Goal: Transaction & Acquisition: Obtain resource

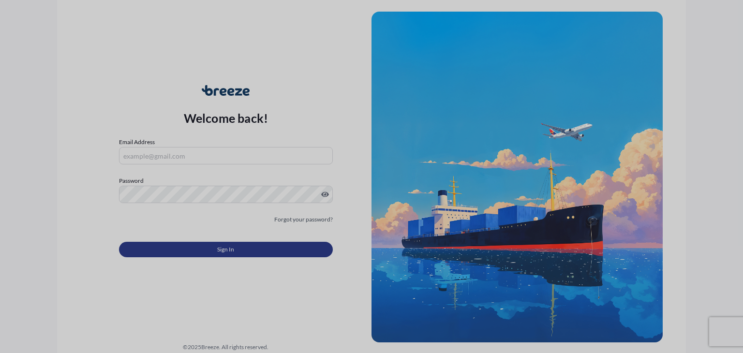
type input "[EMAIL_ADDRESS][DOMAIN_NAME]"
click at [230, 250] on span "Sign In" at bounding box center [225, 250] width 17 height 10
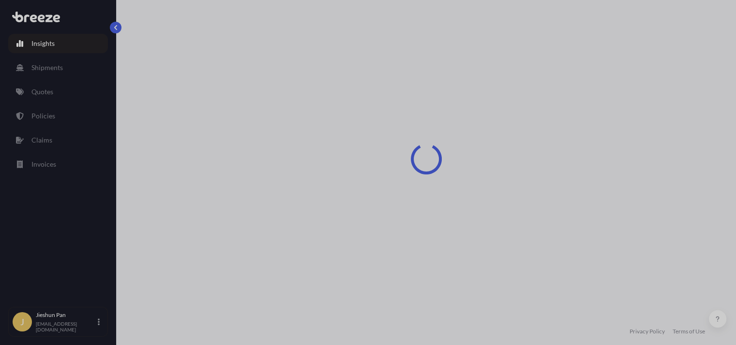
select select "2025"
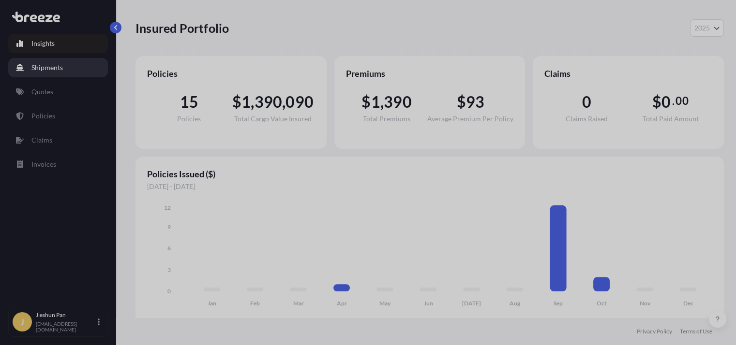
click at [58, 58] on link "Shipments" at bounding box center [58, 67] width 100 height 19
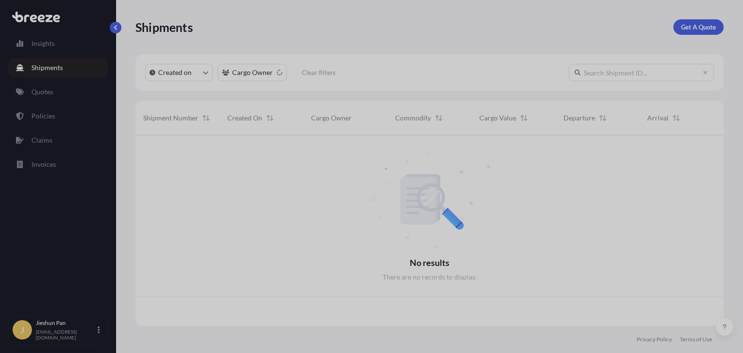
scroll to position [188, 580]
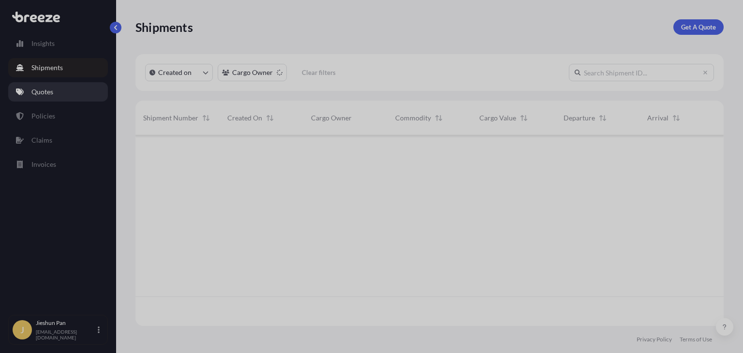
click at [56, 90] on link "Quotes" at bounding box center [58, 91] width 100 height 19
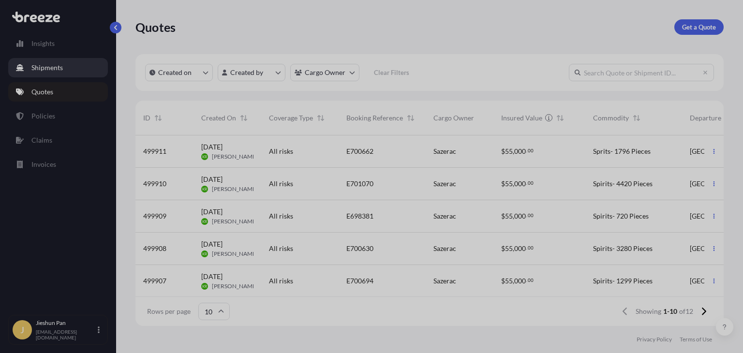
click at [63, 69] on link "Shipments" at bounding box center [58, 67] width 100 height 19
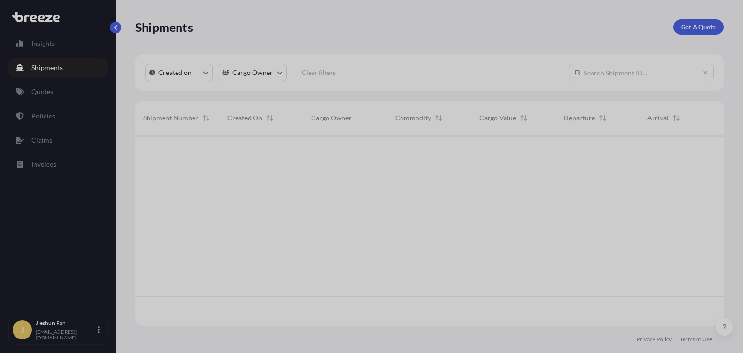
scroll to position [218, 580]
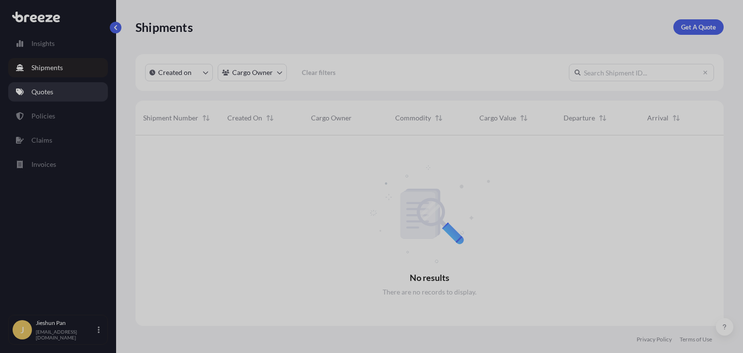
click at [53, 83] on link "Quotes" at bounding box center [58, 91] width 100 height 19
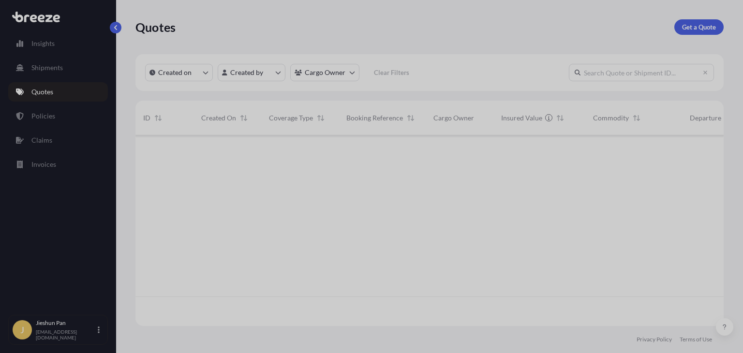
scroll to position [188, 580]
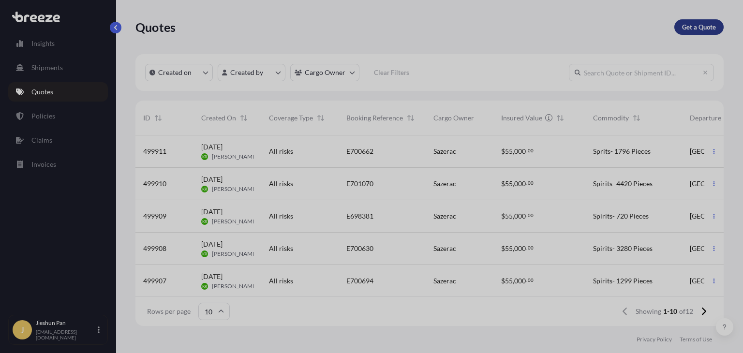
click at [706, 27] on p "Get a Quote" at bounding box center [699, 27] width 34 height 10
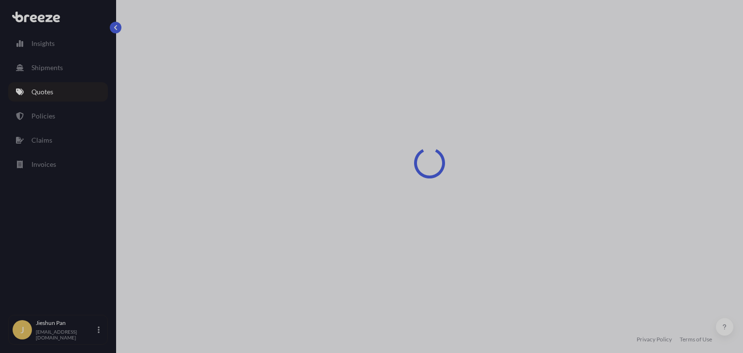
select select "Road"
select select "Sea"
select select "1"
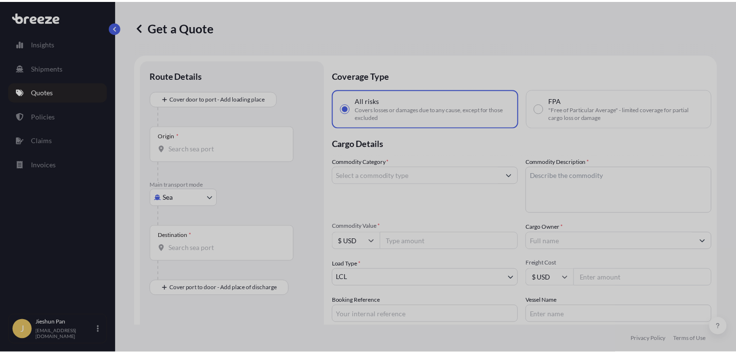
scroll to position [15, 0]
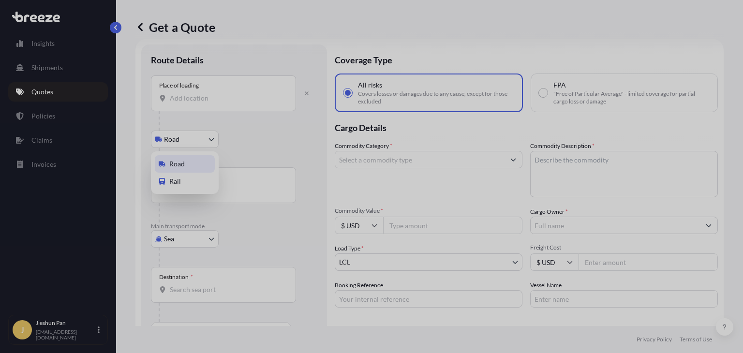
click at [189, 141] on body "Insights Shipments Quotes Policies Claims Invoices J Jieshun Pan [EMAIL_ADDRESS…" at bounding box center [371, 176] width 743 height 353
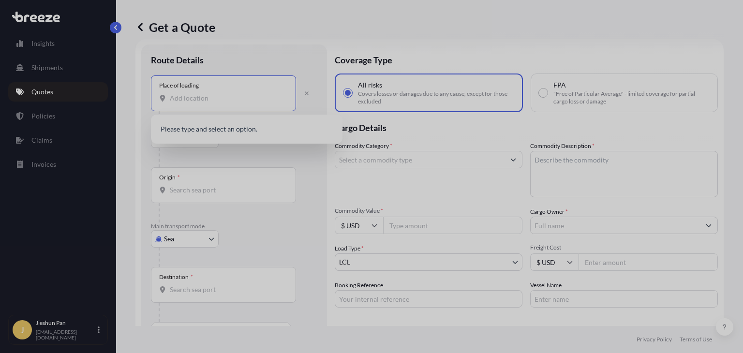
click at [219, 101] on input "Place of loading" at bounding box center [227, 98] width 114 height 10
click at [178, 238] on body "0 options available. Insights Shipments Quotes Policies Claims Invoices J Jiesh…" at bounding box center [371, 176] width 743 height 353
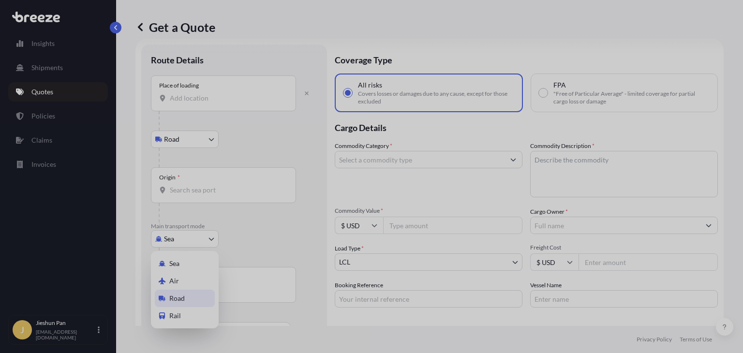
click at [195, 301] on div "Road" at bounding box center [185, 298] width 60 height 17
select select "Road"
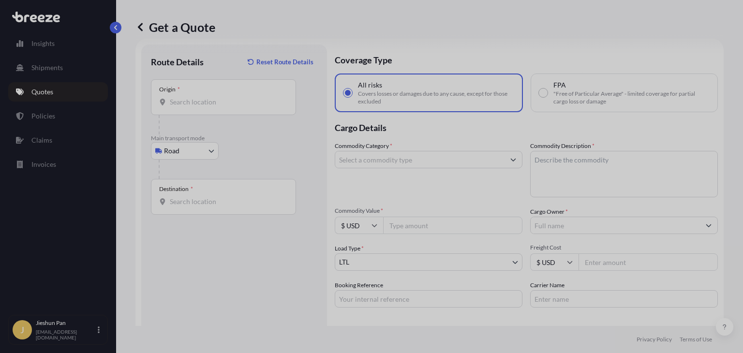
click at [211, 208] on div "Destination *" at bounding box center [223, 197] width 145 height 36
click at [211, 206] on input "Destination *" at bounding box center [227, 202] width 114 height 10
drag, startPoint x: 211, startPoint y: 116, endPoint x: 219, endPoint y: 97, distance: 20.4
click at [219, 97] on div "Origin *" at bounding box center [234, 106] width 166 height 55
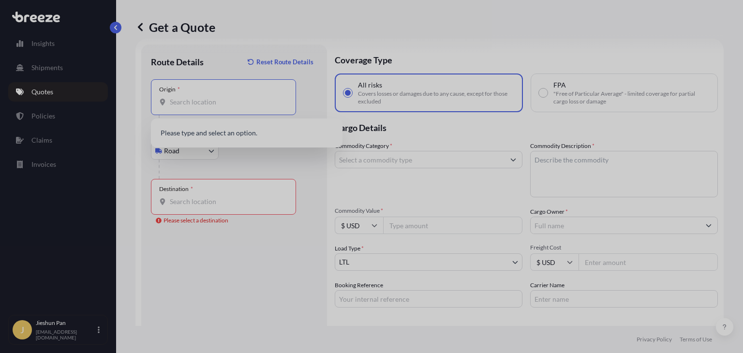
click at [219, 97] on input "Origin *" at bounding box center [227, 102] width 114 height 10
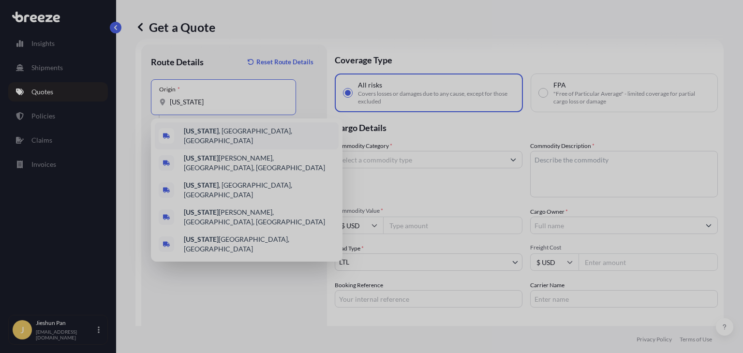
click at [199, 133] on b "[US_STATE]" at bounding box center [201, 131] width 35 height 8
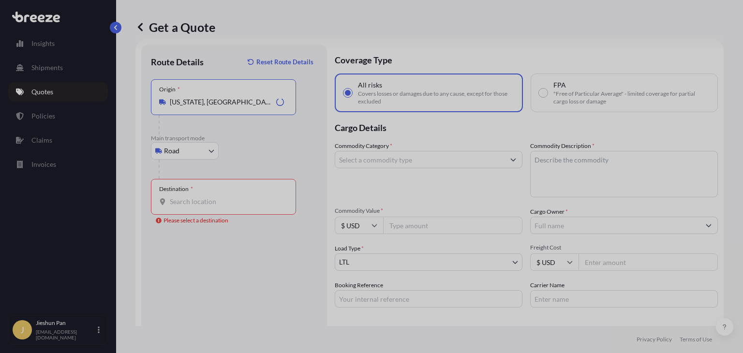
type input "[US_STATE], [GEOGRAPHIC_DATA], [GEOGRAPHIC_DATA]"
click at [203, 194] on div "Destination *" at bounding box center [223, 197] width 145 height 36
click at [203, 197] on input "Destination * Please select a destination" at bounding box center [227, 202] width 114 height 10
click at [228, 194] on div "Destination *" at bounding box center [223, 197] width 145 height 36
click at [228, 197] on input "Destination * Please select a destination" at bounding box center [227, 202] width 114 height 10
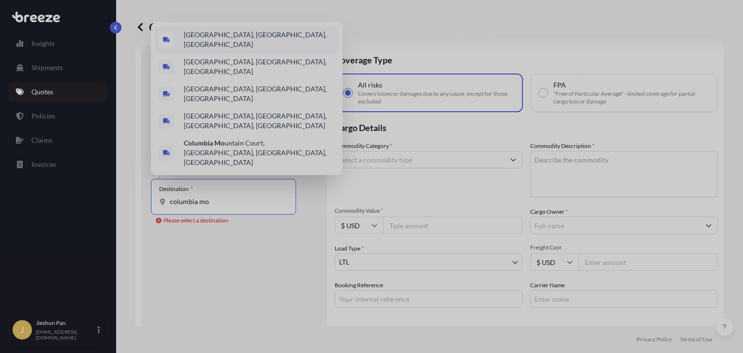
click at [244, 53] on div "[GEOGRAPHIC_DATA], [GEOGRAPHIC_DATA], [GEOGRAPHIC_DATA]" at bounding box center [247, 39] width 184 height 27
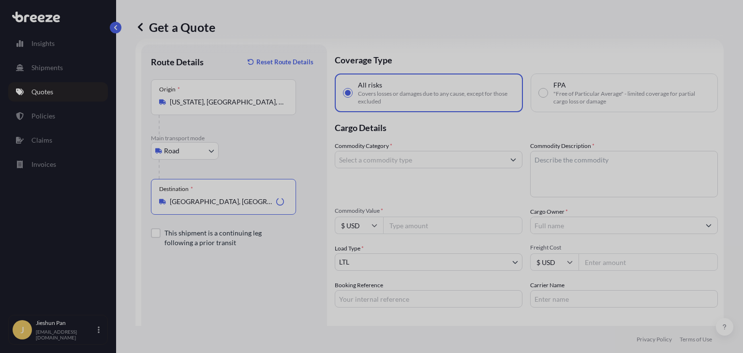
type input "[GEOGRAPHIC_DATA], [GEOGRAPHIC_DATA], [GEOGRAPHIC_DATA]"
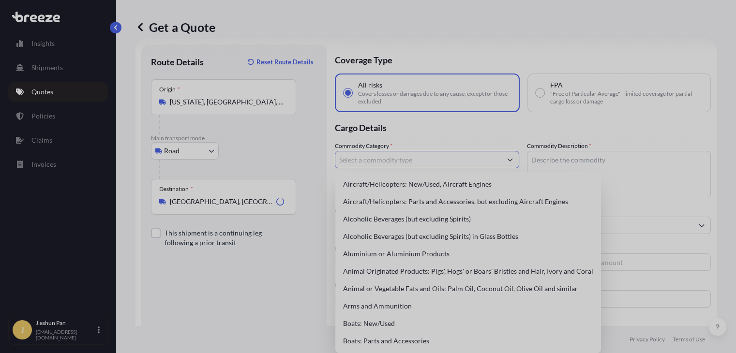
click at [393, 160] on input "Commodity Category *" at bounding box center [418, 159] width 166 height 17
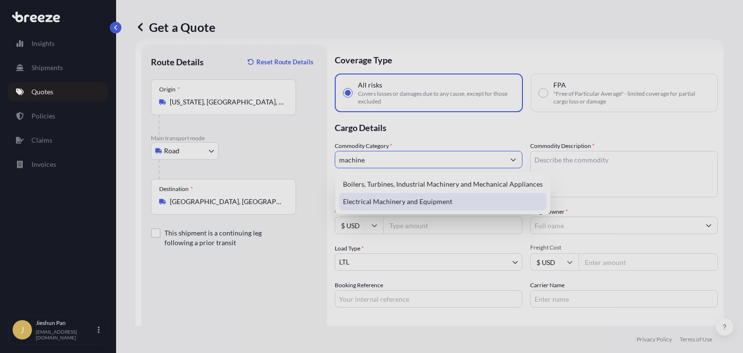
click at [409, 204] on div "Electrical Machinery and Equipment" at bounding box center [442, 201] width 207 height 17
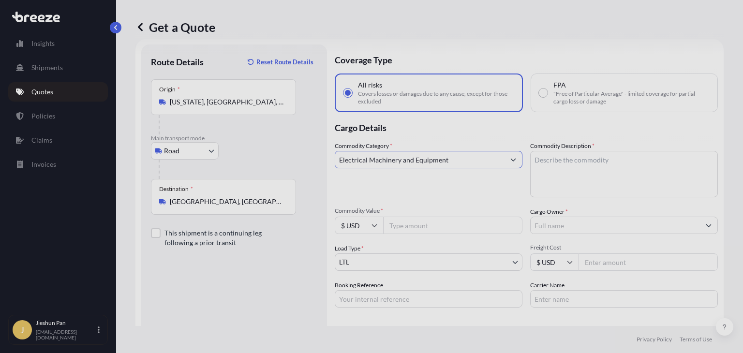
type input "Electrical Machinery and Equipment"
click at [560, 161] on textarea "Commodity Description *" at bounding box center [624, 174] width 188 height 46
type textarea "Homogenizer"
click at [437, 224] on input "Commodity Value *" at bounding box center [452, 225] width 139 height 17
type input "430000"
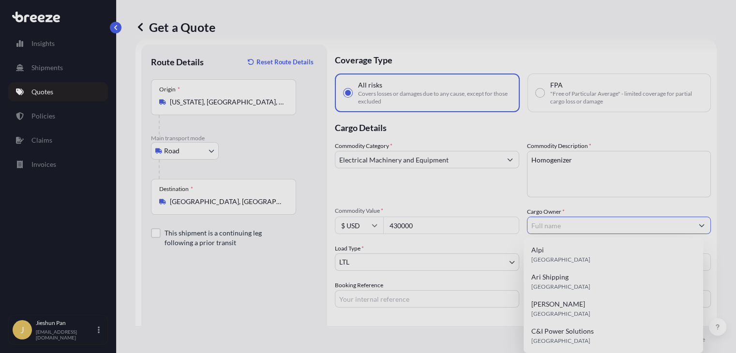
click at [605, 227] on input "Cargo Owner *" at bounding box center [610, 225] width 166 height 17
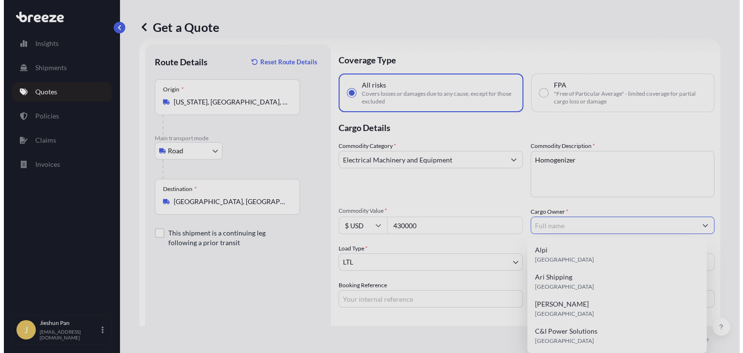
scroll to position [86, 0]
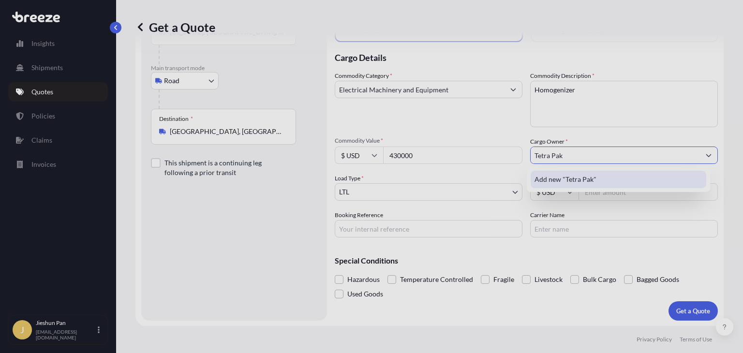
click at [559, 181] on span "Add new "Tetra Pak"" at bounding box center [565, 180] width 62 height 10
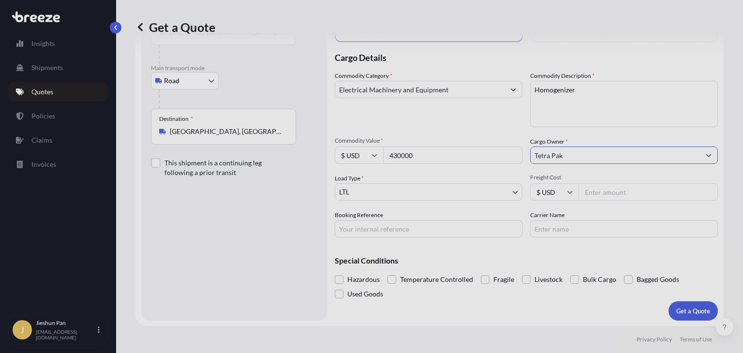
type input "Tetra Pak"
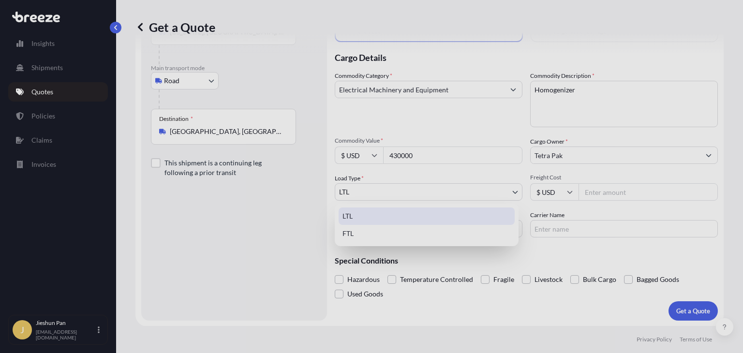
click at [439, 194] on body "1 option available. 0 options available. 1 option available. 0 options availabl…" at bounding box center [371, 176] width 743 height 353
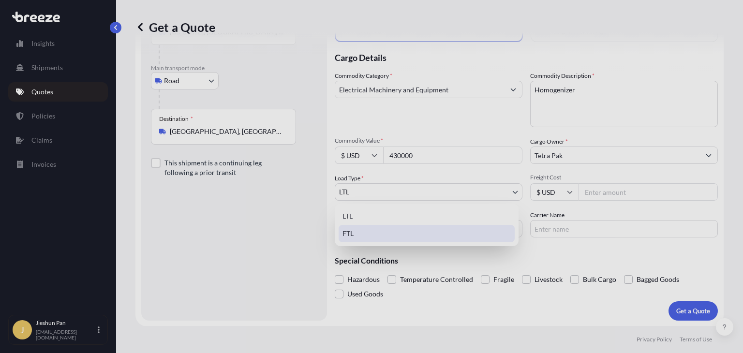
click at [418, 231] on div "FTL" at bounding box center [426, 233] width 176 height 17
select select "2"
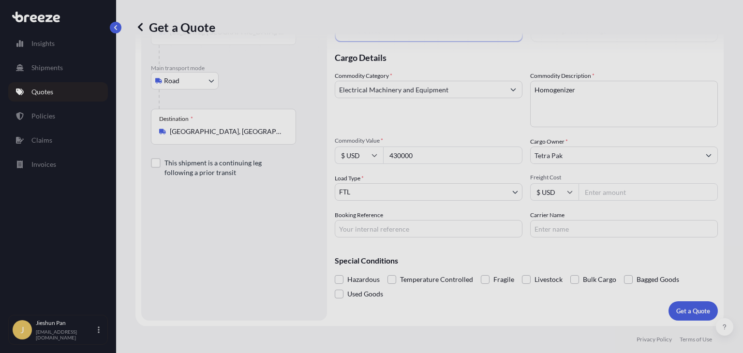
click at [598, 187] on input "Freight Cost" at bounding box center [647, 191] width 139 height 17
click at [400, 232] on input "Booking Reference" at bounding box center [429, 228] width 188 height 17
click at [593, 195] on input "Freight Cost" at bounding box center [647, 191] width 139 height 17
click at [479, 235] on input "Booking Reference" at bounding box center [429, 228] width 188 height 17
click at [608, 194] on input "3500" at bounding box center [647, 191] width 139 height 17
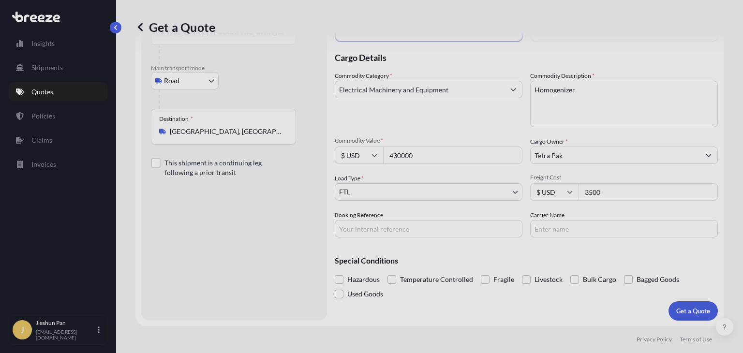
click at [608, 194] on input "3500" at bounding box center [647, 191] width 139 height 17
click at [474, 225] on input "Booking Reference" at bounding box center [429, 228] width 188 height 17
click at [572, 238] on div "Coverage Type All risks Covers losses or damages due to any cause, except for t…" at bounding box center [526, 147] width 383 height 346
drag, startPoint x: 572, startPoint y: 238, endPoint x: 578, endPoint y: 220, distance: 19.0
click at [578, 220] on div "Coverage Type All risks Covers losses or damages due to any cause, except for t…" at bounding box center [526, 147] width 383 height 346
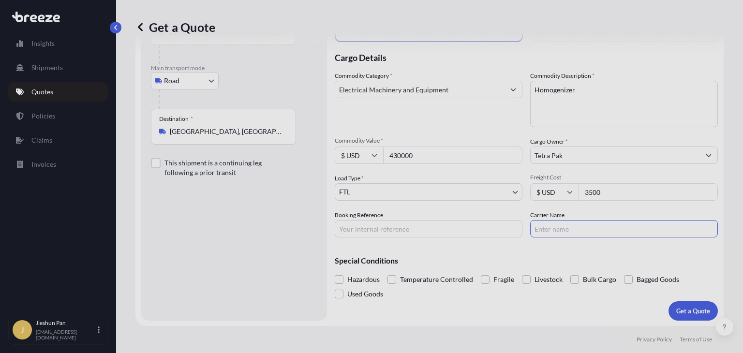
click at [578, 220] on input "Carrier Name" at bounding box center [624, 228] width 188 height 17
click at [604, 184] on input "3500" at bounding box center [647, 191] width 139 height 17
type input "4500"
click at [418, 232] on input "Booking Reference" at bounding box center [429, 228] width 188 height 17
click at [559, 227] on input "Carrier Name" at bounding box center [624, 228] width 188 height 17
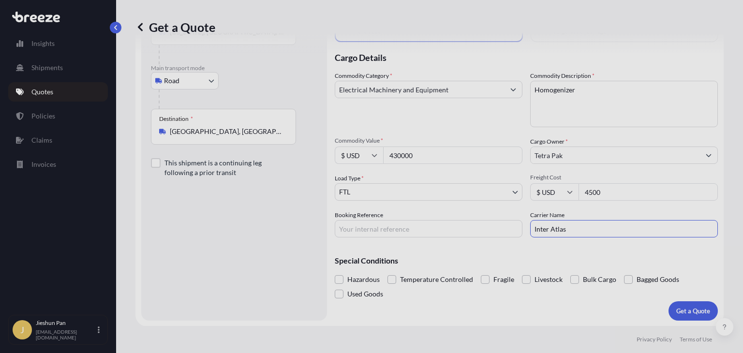
type input "Inter Atlas"
click at [389, 235] on input "Booking Reference" at bounding box center [429, 228] width 188 height 17
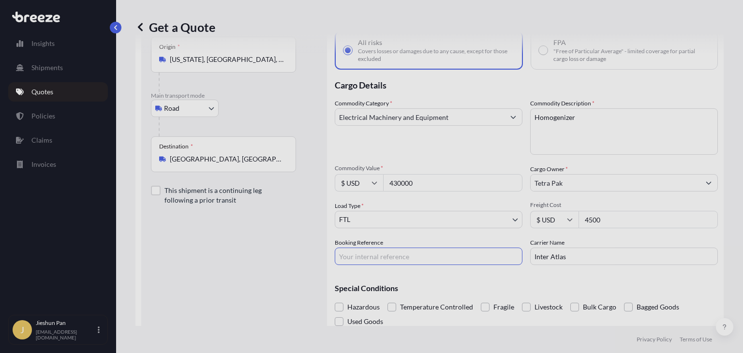
scroll to position [54, 0]
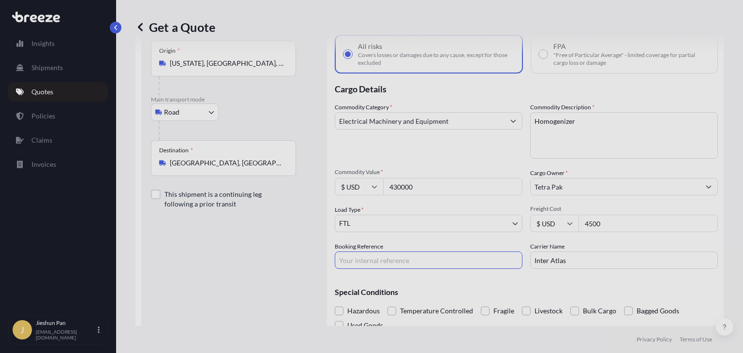
click at [418, 253] on input "Booking Reference" at bounding box center [429, 259] width 188 height 17
paste input "Re: E701761 TLLU4440766"
click at [354, 260] on input "Re: E701761 TLLU4440766" at bounding box center [429, 259] width 188 height 17
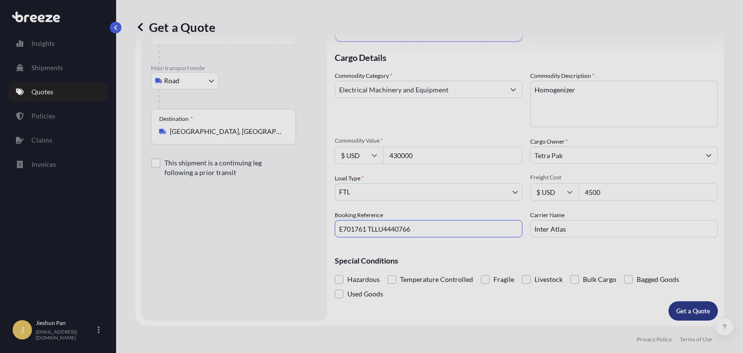
type input "E701761 TLLU4440766"
click at [679, 314] on p "Get a Quote" at bounding box center [693, 311] width 34 height 10
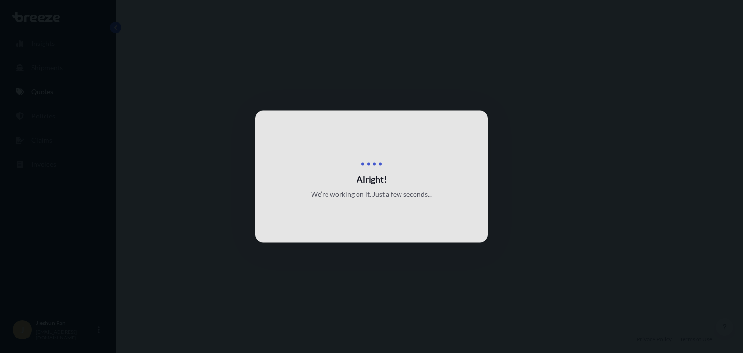
select select "Road"
select select "2"
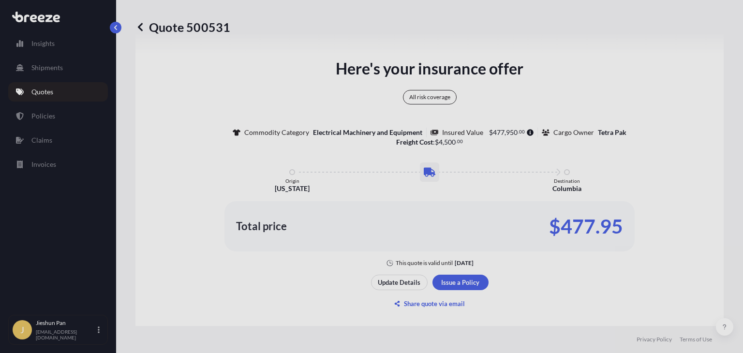
scroll to position [558, 0]
click at [63, 71] on link "Shipments" at bounding box center [58, 67] width 100 height 19
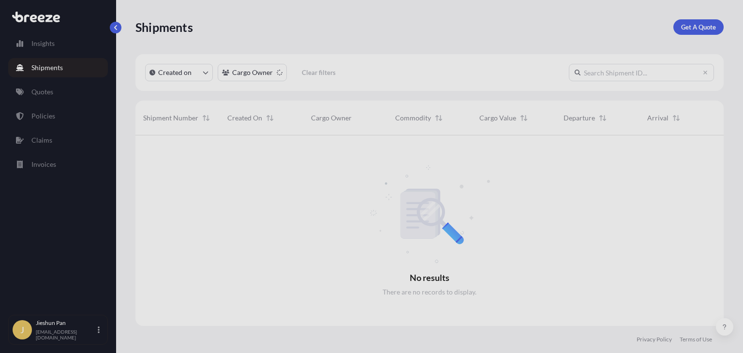
scroll to position [218, 580]
click at [58, 95] on link "Quotes" at bounding box center [58, 91] width 100 height 19
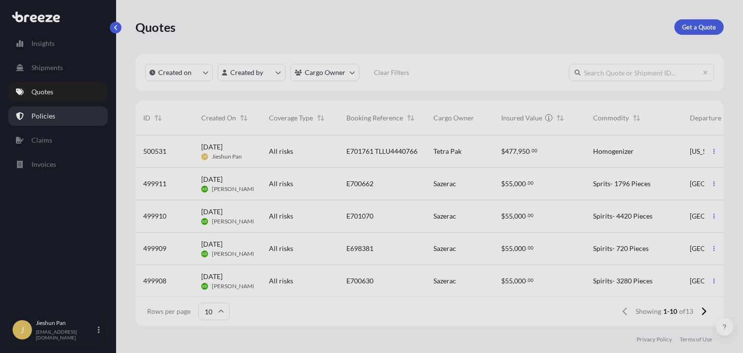
click at [57, 119] on link "Policies" at bounding box center [58, 115] width 100 height 19
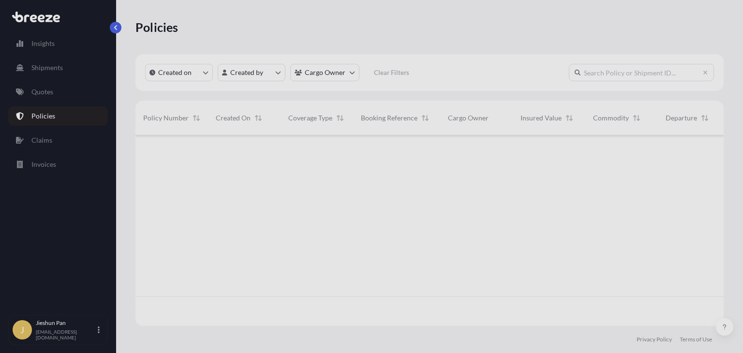
scroll to position [188, 580]
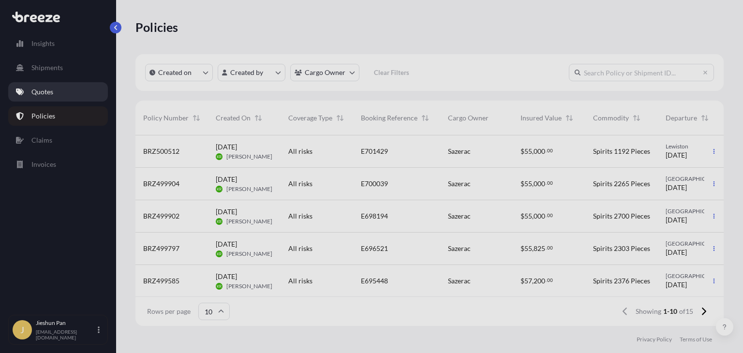
click at [72, 88] on link "Quotes" at bounding box center [58, 91] width 100 height 19
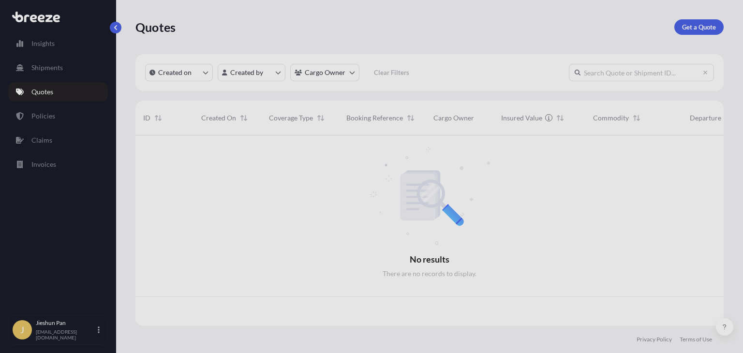
scroll to position [188, 580]
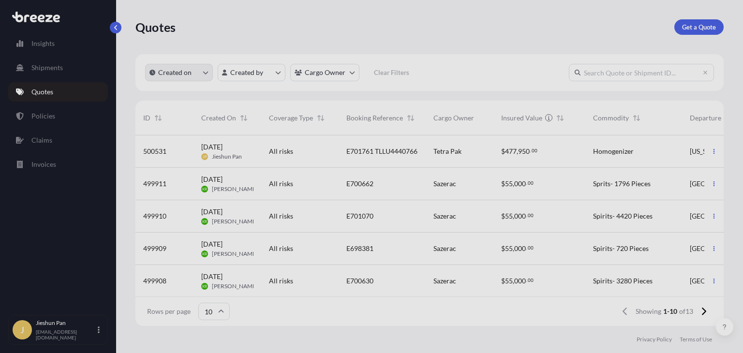
click at [183, 68] on p "Created on" at bounding box center [174, 73] width 33 height 10
click at [263, 324] on div "Rows per page 10 Showing 1-10 of 13" at bounding box center [429, 311] width 588 height 29
click at [720, 329] on button at bounding box center [724, 326] width 17 height 17
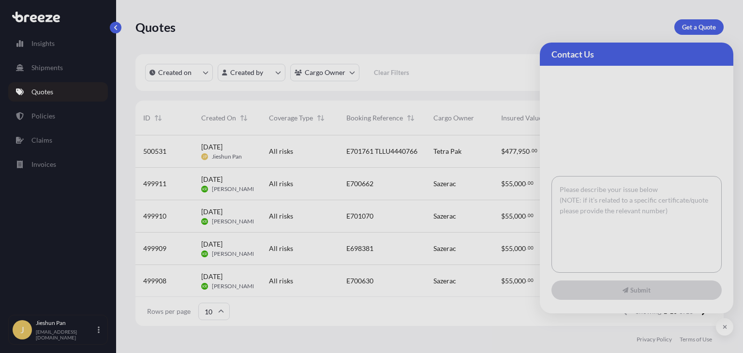
click at [664, 207] on textarea at bounding box center [636, 224] width 170 height 97
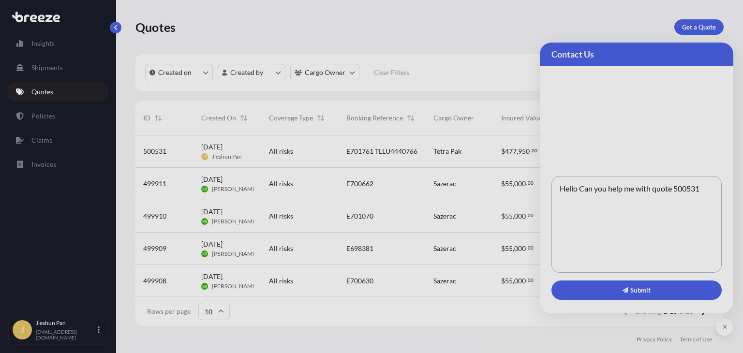
type textarea "Hello Can you help me with quote 500531"
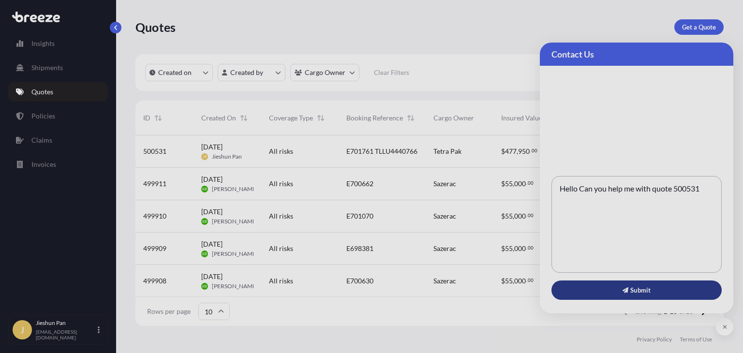
drag, startPoint x: 647, startPoint y: 301, endPoint x: 646, endPoint y: 287, distance: 14.5
click at [646, 287] on div "Hello Can you help me with quote 500531 Submit" at bounding box center [636, 190] width 193 height 248
click at [646, 287] on span "Submit" at bounding box center [636, 290] width 28 height 10
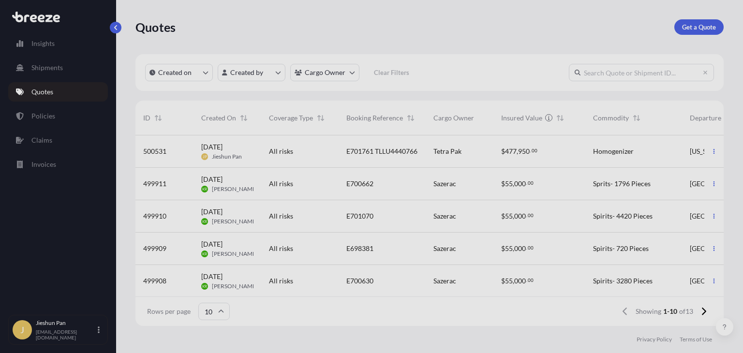
click at [431, 39] on div "Quotes Get a Quote" at bounding box center [429, 27] width 588 height 54
